Goal: Task Accomplishment & Management: Use online tool/utility

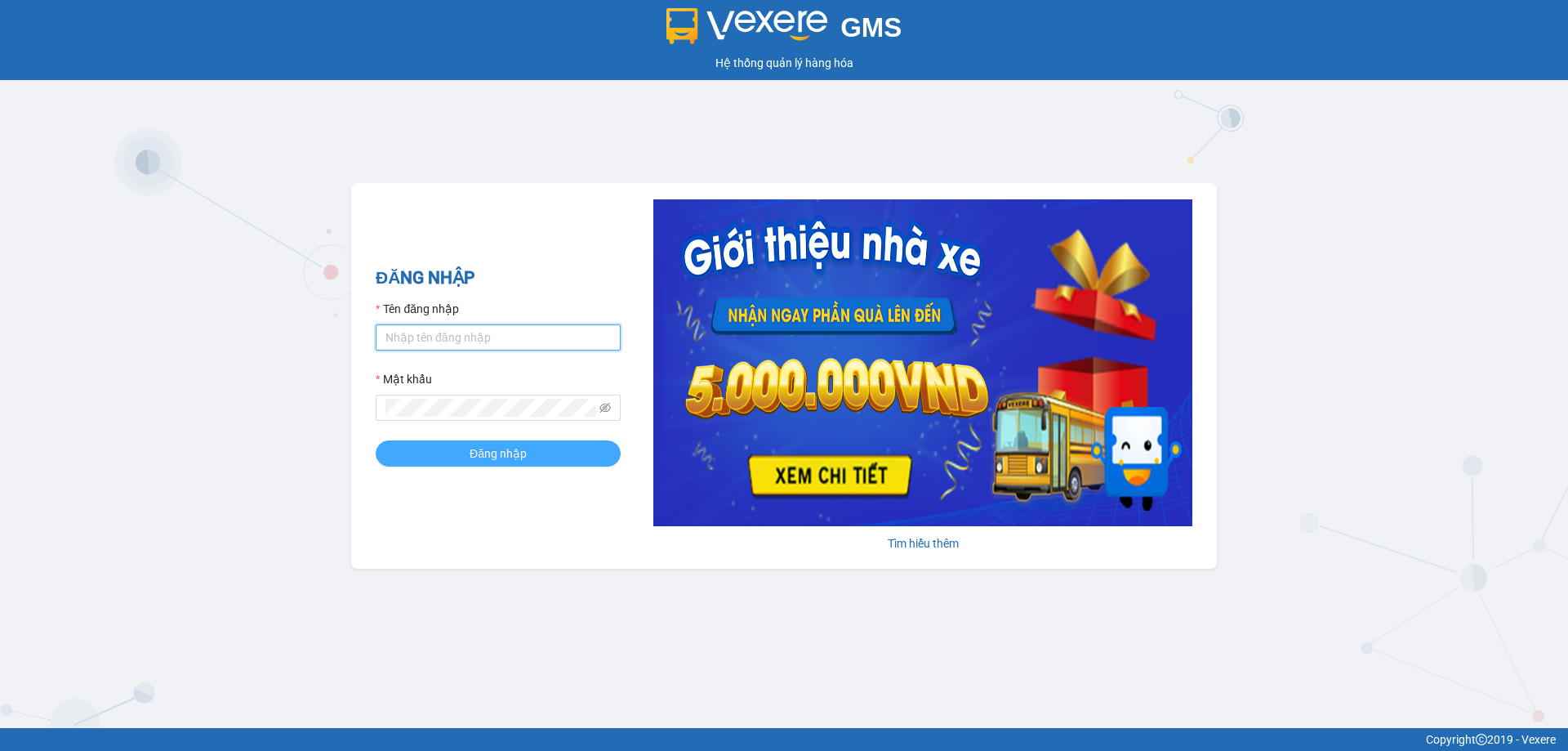
type input "thuy.bmtai"
click at [490, 449] on span "Đăng nhập" at bounding box center [498, 453] width 57 height 18
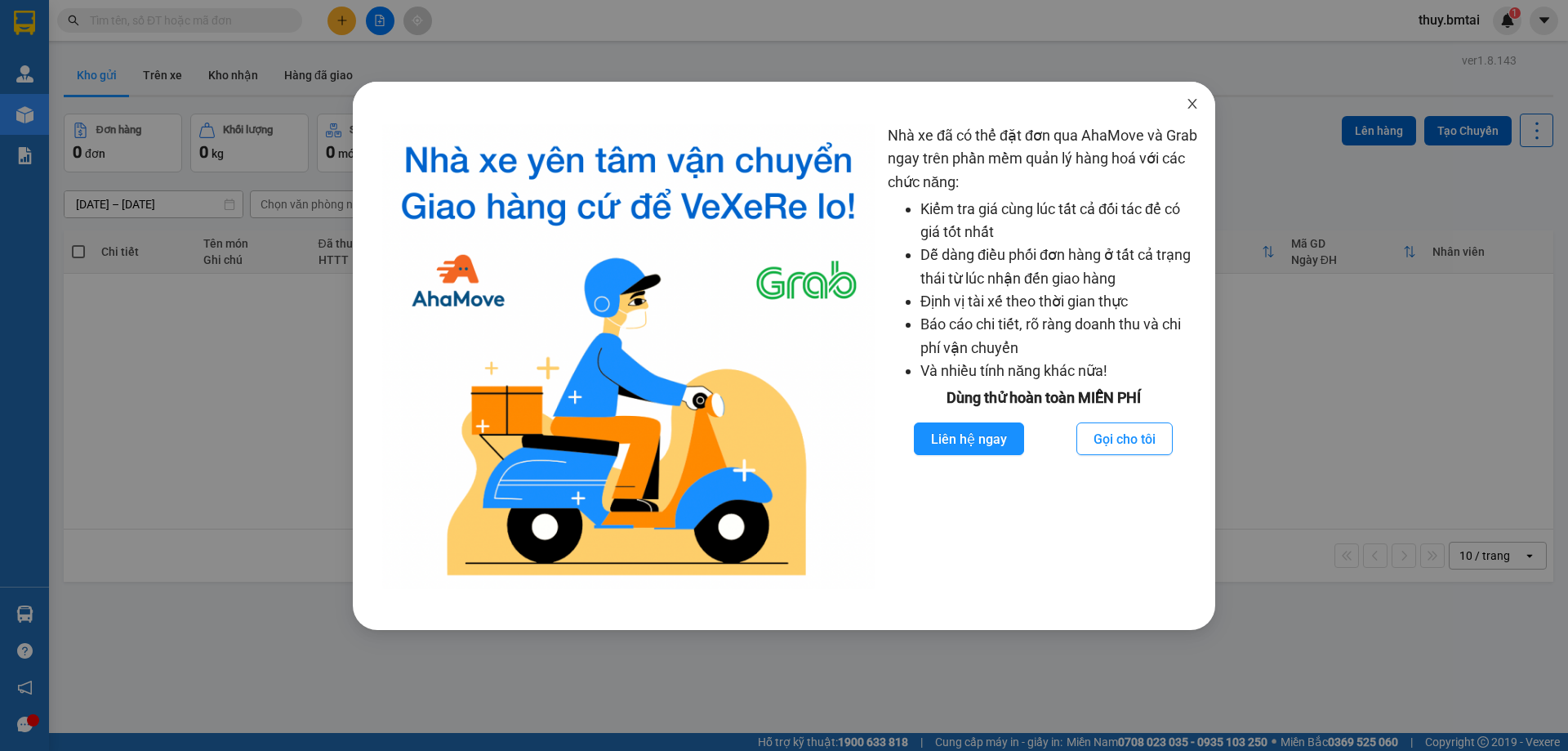
click at [1196, 104] on icon "close" at bounding box center [1192, 104] width 13 height 13
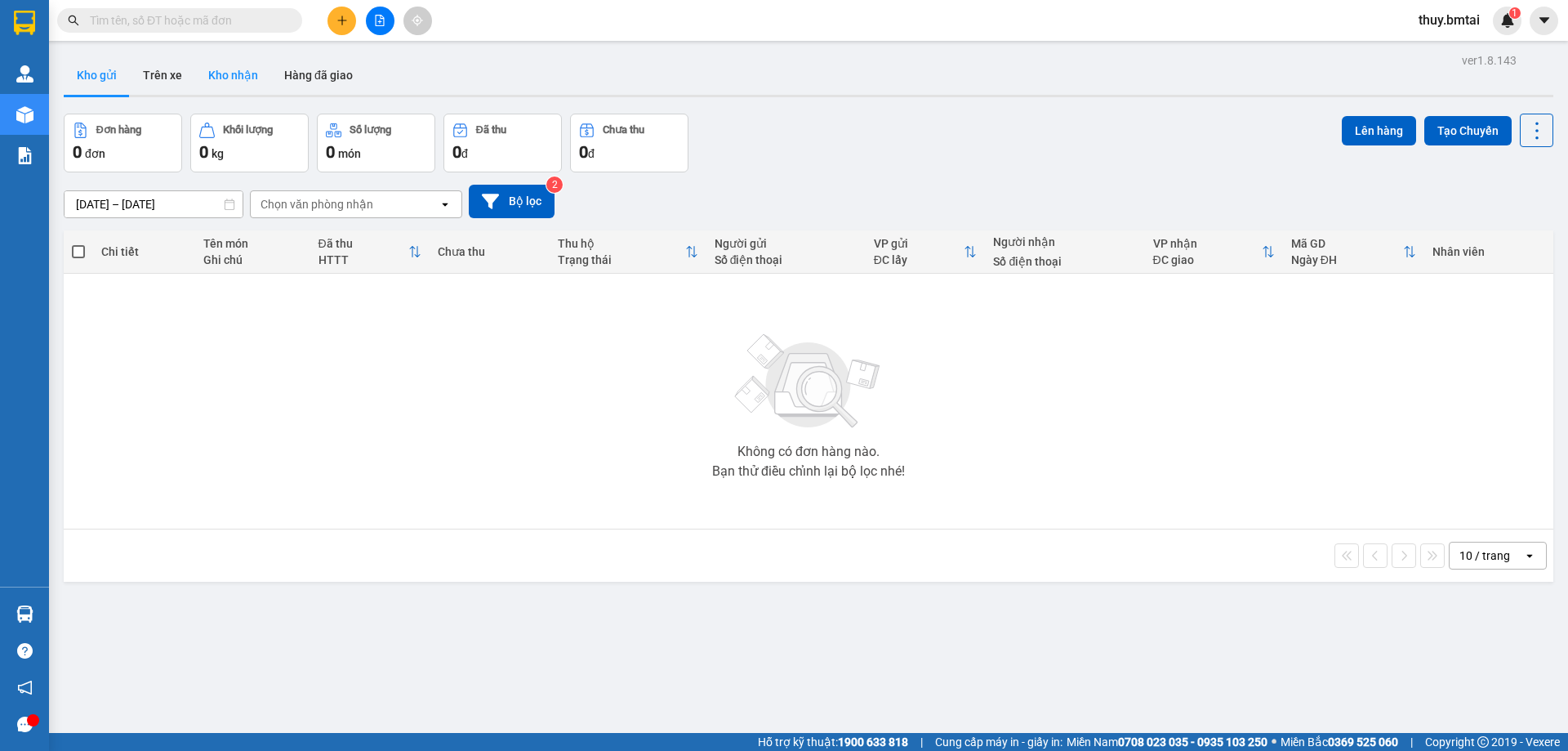
click at [256, 70] on button "Kho nhận" at bounding box center [233, 74] width 76 height 39
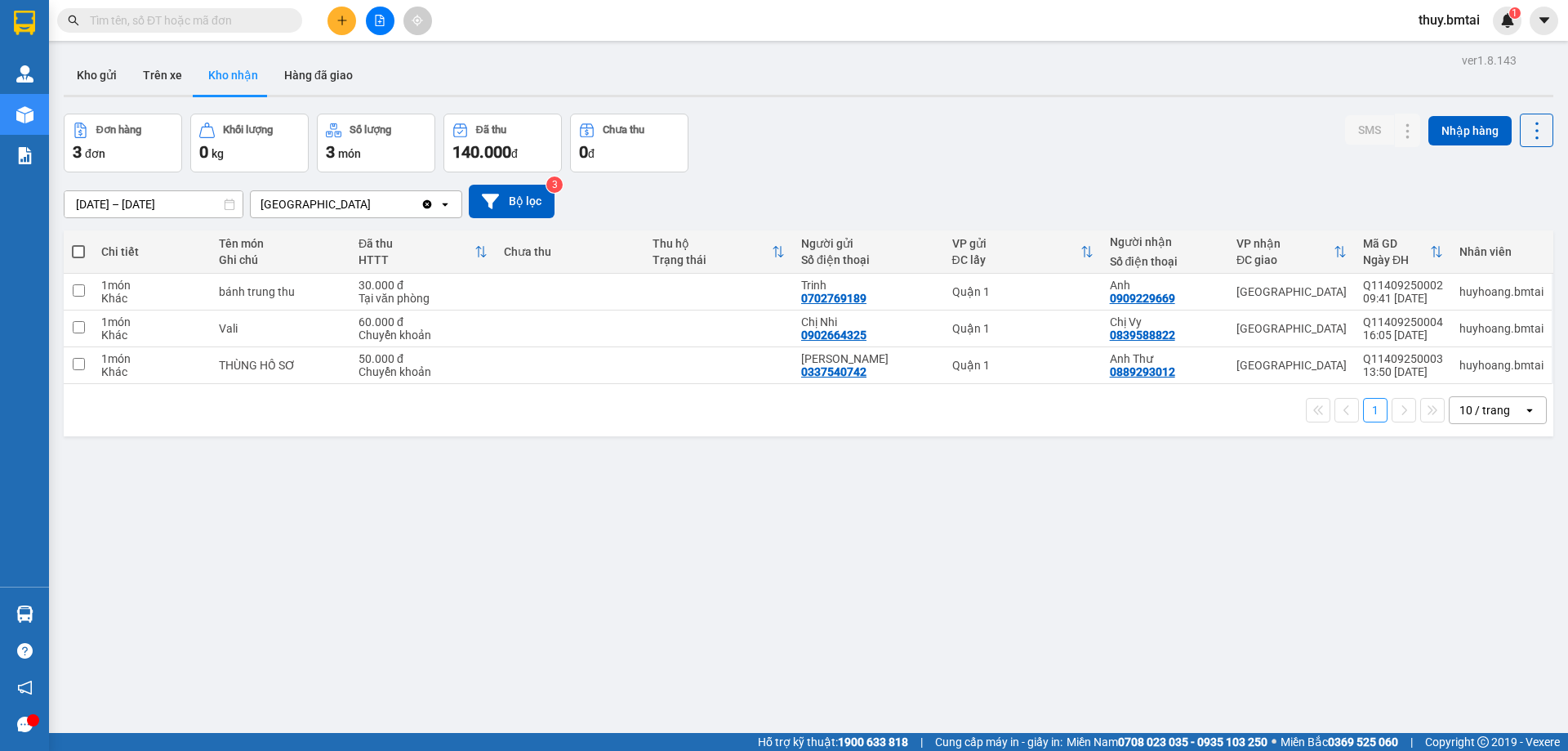
click at [182, 18] on input "text" at bounding box center [186, 20] width 193 height 18
type input "5"
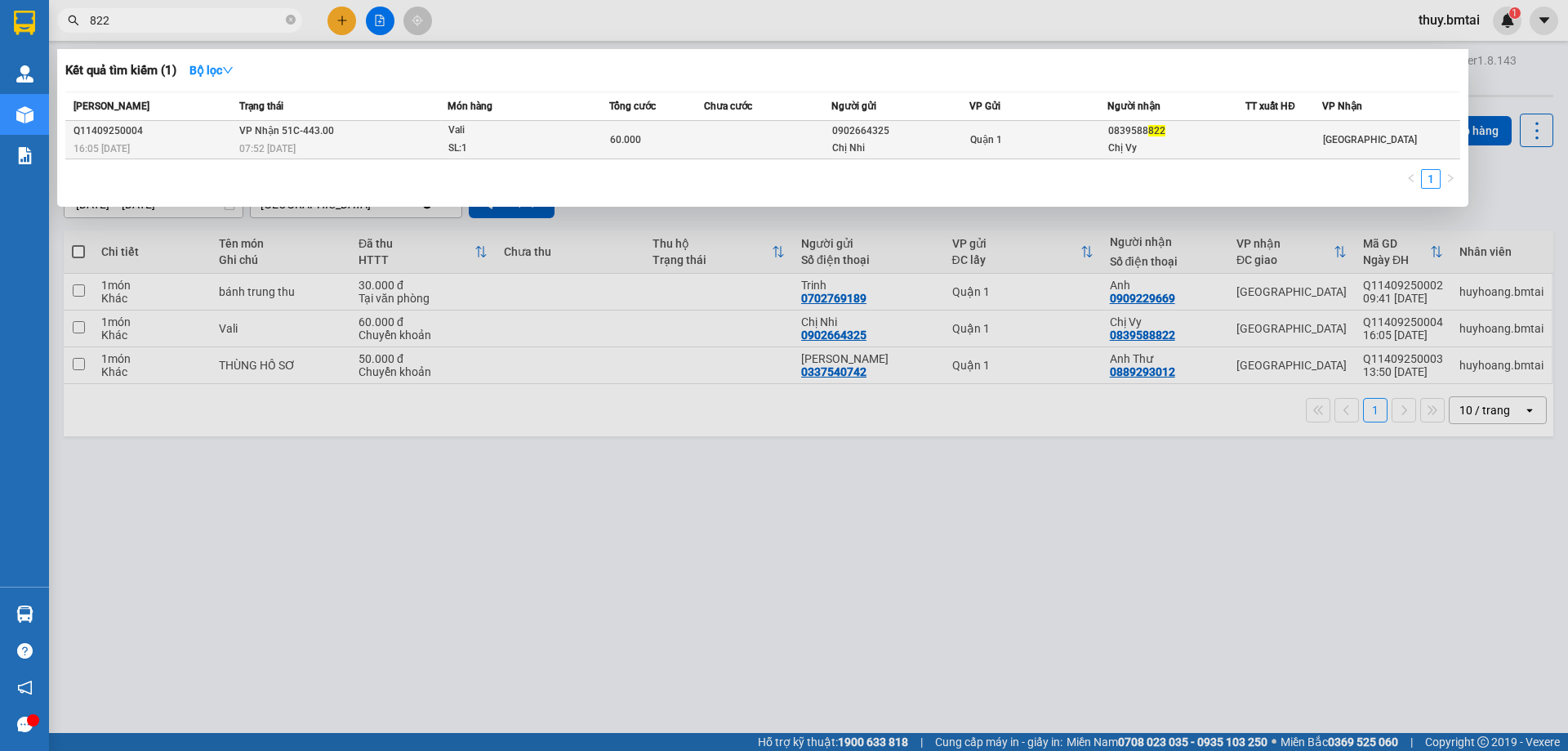
type input "822"
click at [700, 140] on div "60.000" at bounding box center [657, 139] width 94 height 18
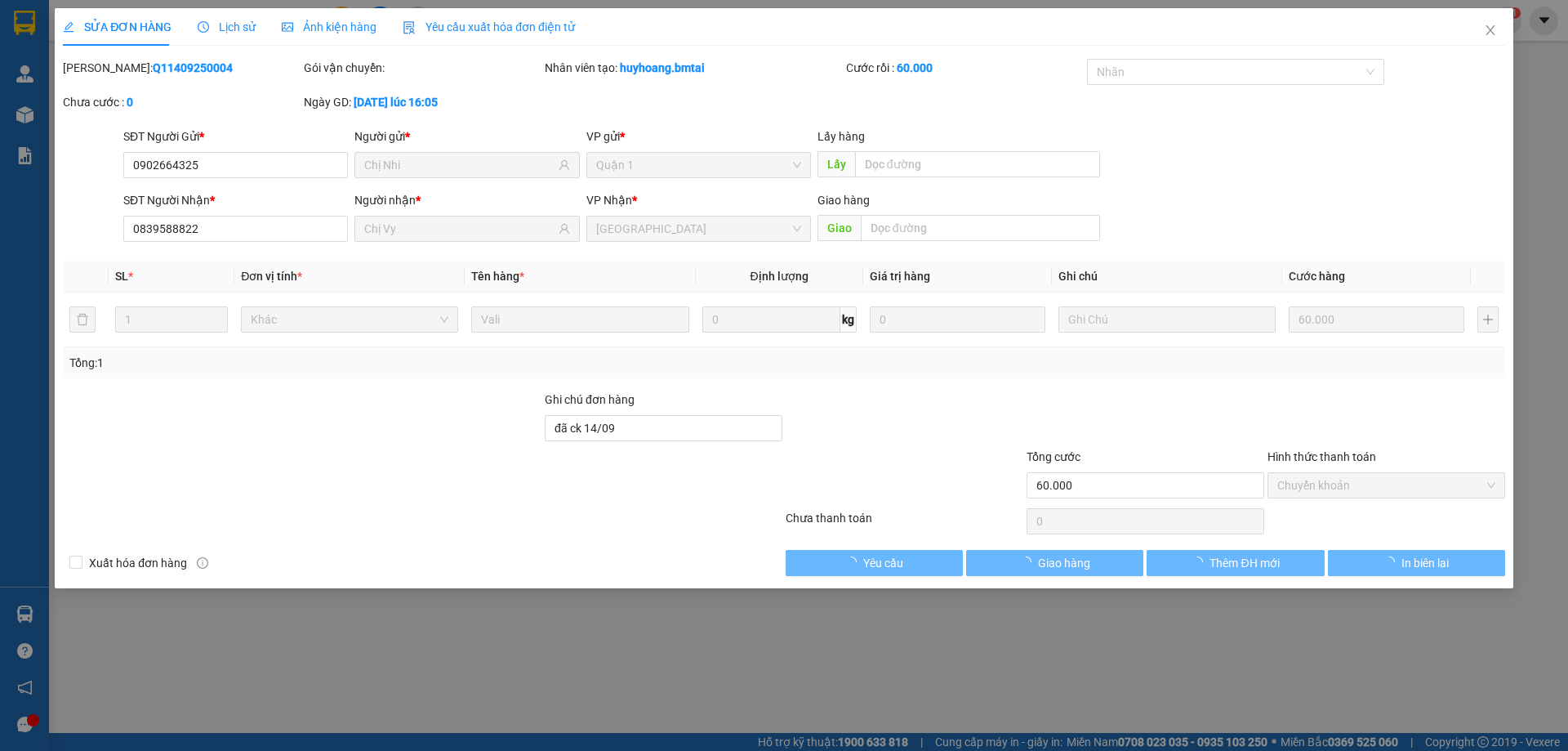
type input "0902664325"
type input "Chị Nhi"
type input "0839588822"
type input "Chị Vy"
type input "đã ck 14/09"
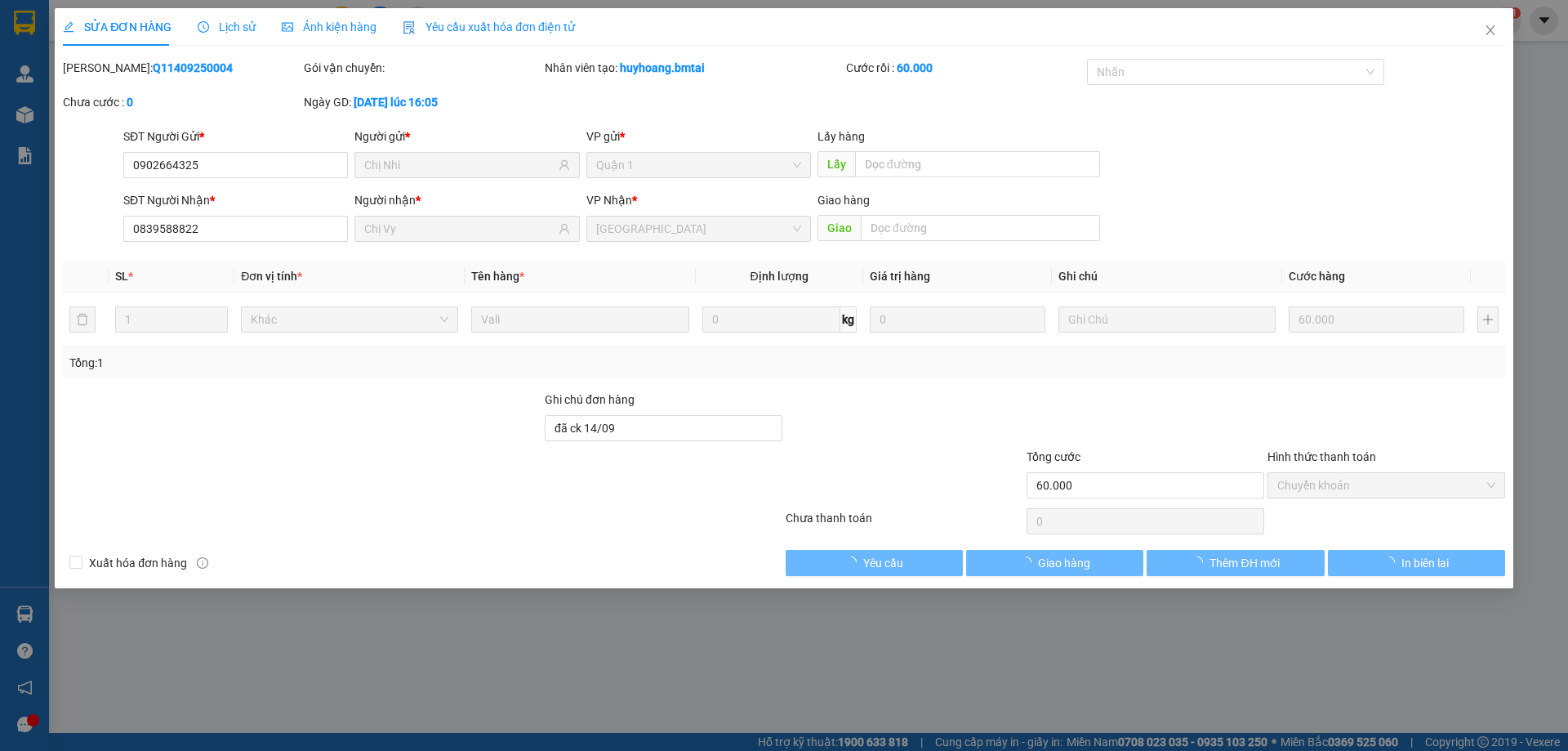
type input "60.000"
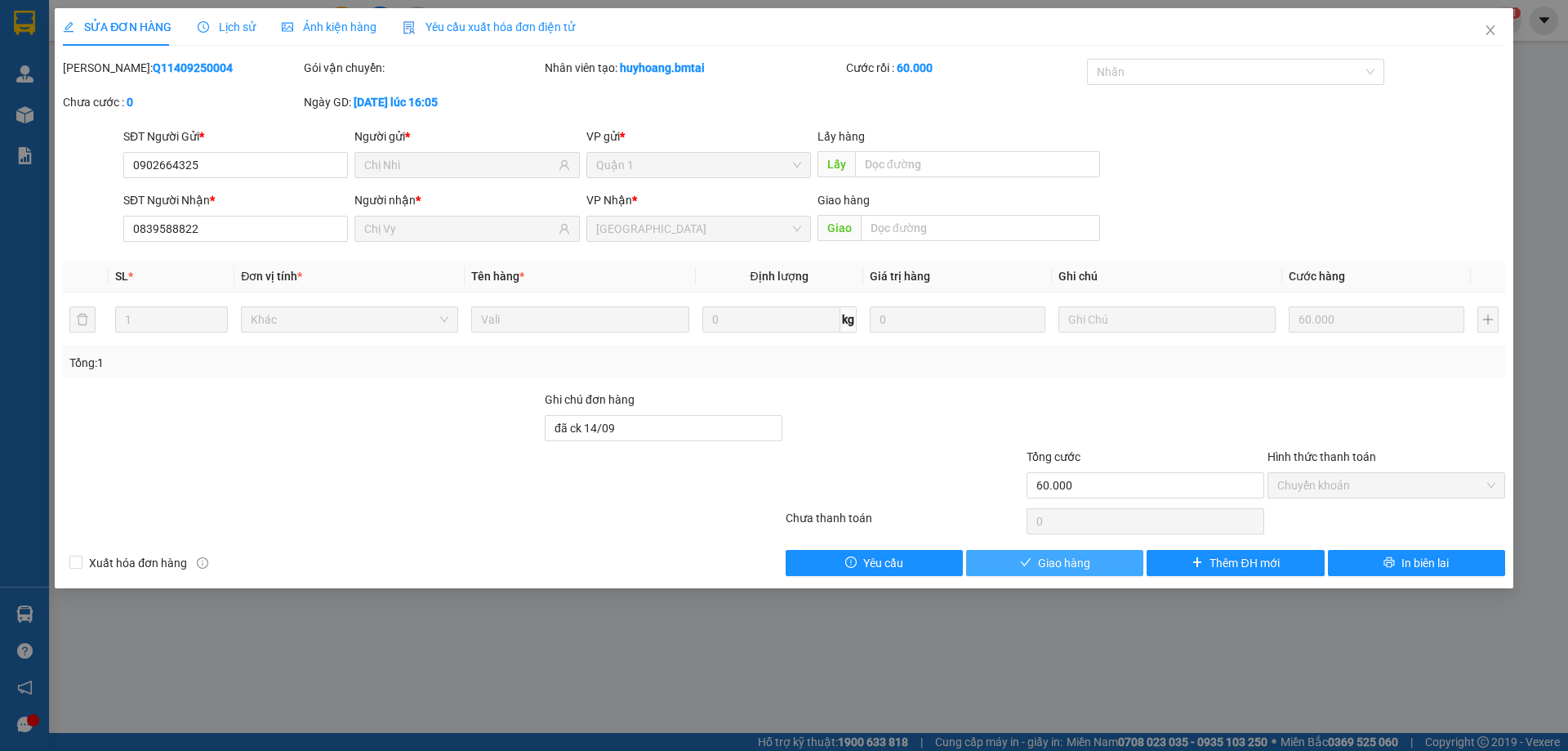
click at [1100, 565] on button "Giao hàng" at bounding box center [1054, 563] width 177 height 26
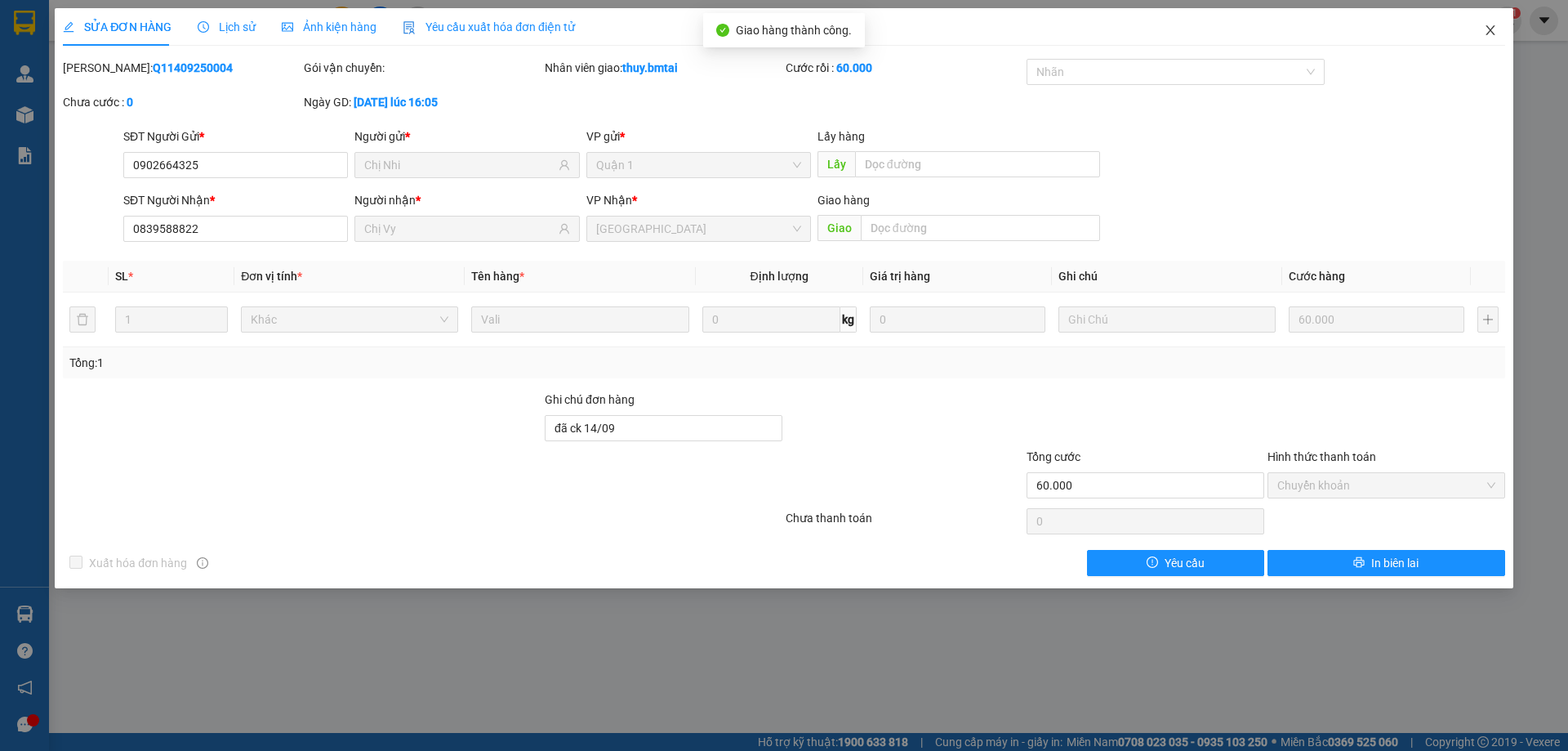
click at [1493, 29] on icon "close" at bounding box center [1489, 30] width 9 height 10
